Goal: Contribute content

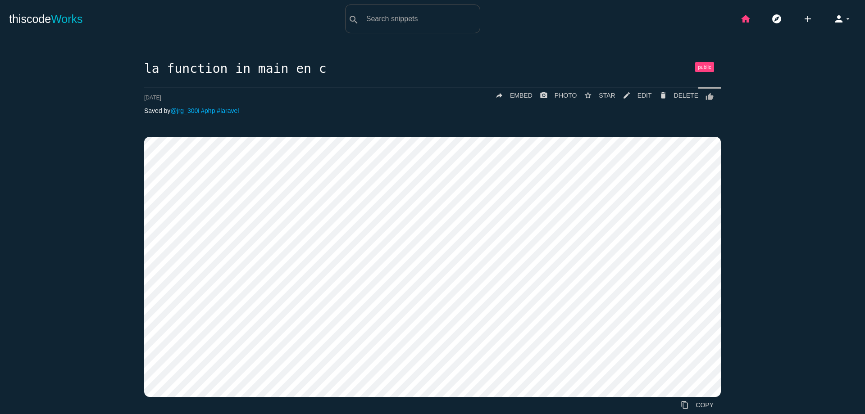
click at [740, 21] on icon "home" at bounding box center [745, 19] width 11 height 29
click at [741, 20] on icon "home" at bounding box center [745, 19] width 11 height 29
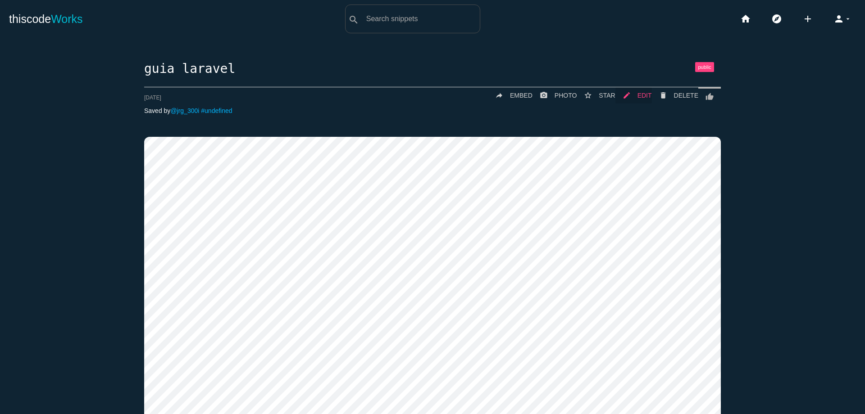
click at [647, 98] on span "EDIT" at bounding box center [644, 95] width 14 height 7
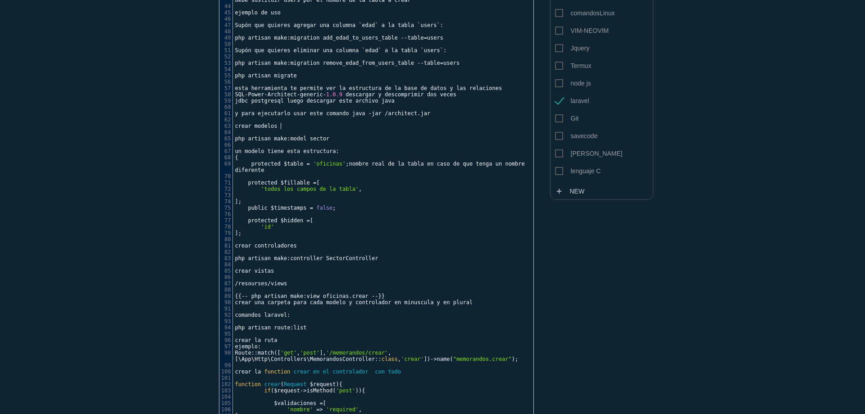
scroll to position [3, 0]
click at [308, 127] on pre "crear modelos" at bounding box center [386, 126] width 307 height 6
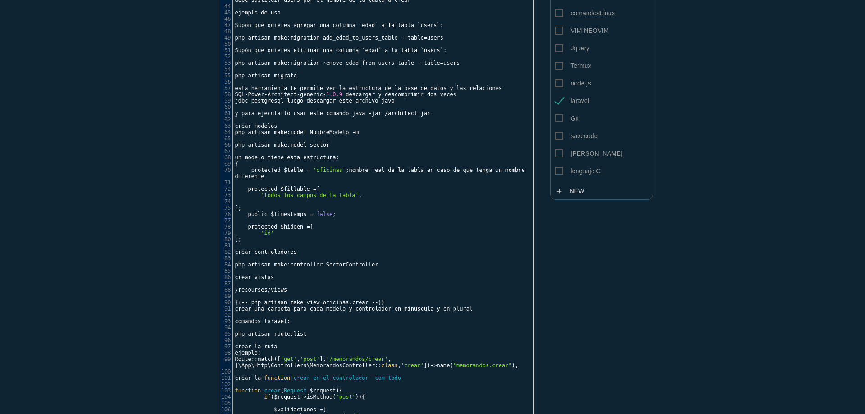
scroll to position [3, 2]
type textarea "| crear el modelo y la migracion"
click at [471, 136] on pre "​" at bounding box center [386, 139] width 307 height 6
click at [473, 135] on pre "php artisan make : model NombreModelo - m | crear el modelo y la migracion" at bounding box center [386, 132] width 307 height 6
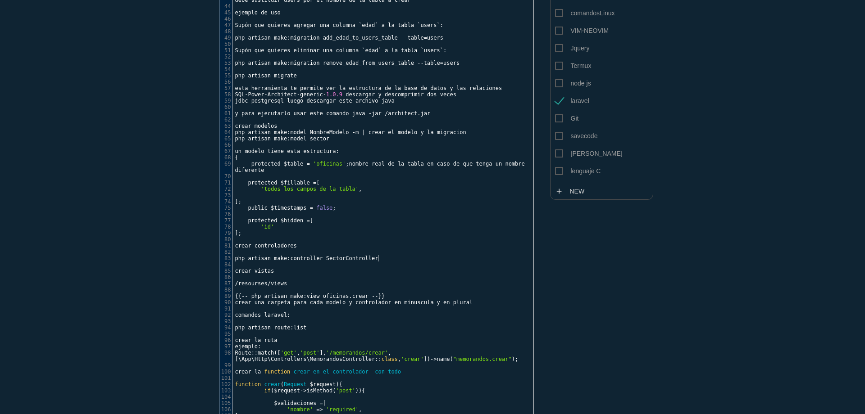
click at [389, 262] on pre "​" at bounding box center [386, 265] width 307 height 6
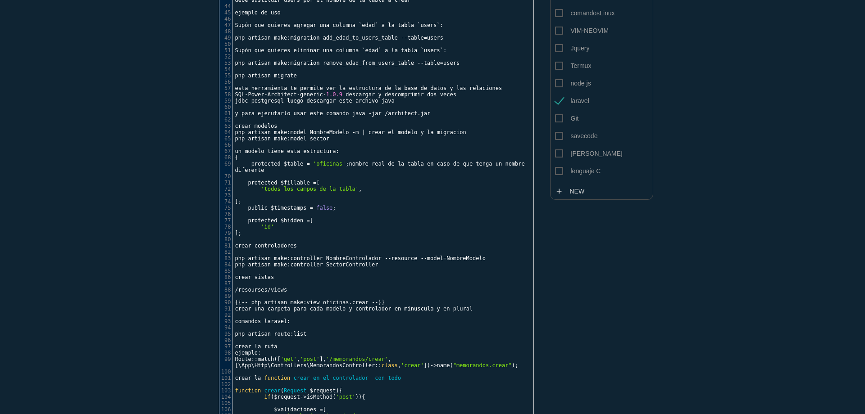
scroll to position [3, 1]
type textarea "\"
type textarea "|"
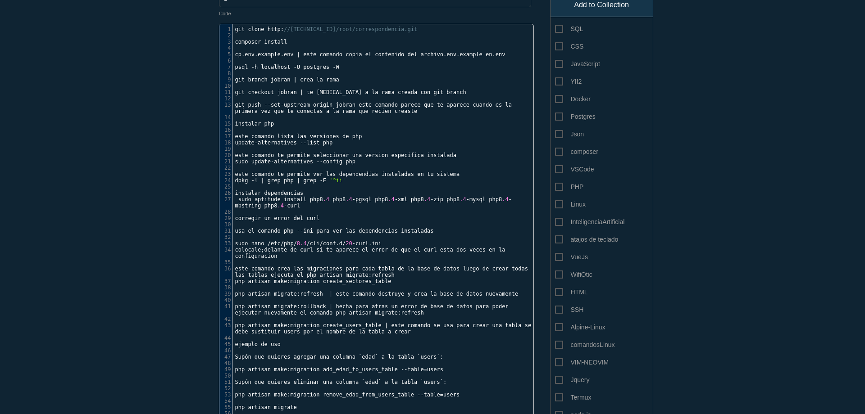
scroll to position [0, 0]
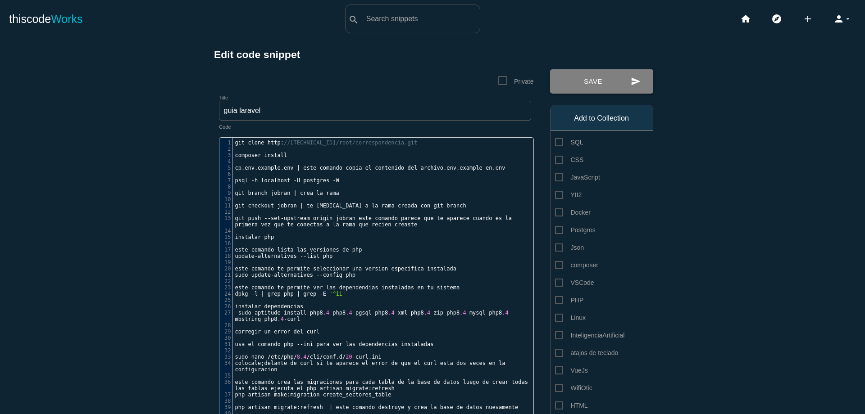
click at [609, 82] on button "send Save" at bounding box center [601, 81] width 103 height 24
